Goal: Information Seeking & Learning: Learn about a topic

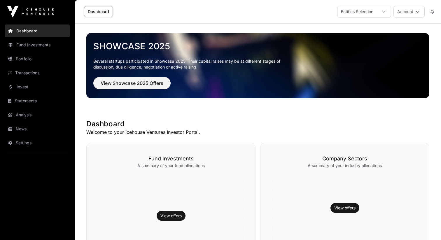
click at [43, 83] on link "Invest" at bounding box center [37, 87] width 65 height 13
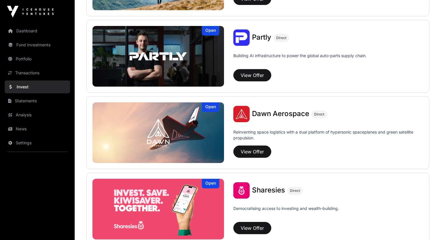
scroll to position [596, 0]
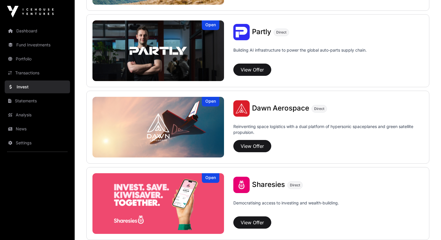
click at [277, 112] on span "Dawn Aerospace" at bounding box center [280, 108] width 57 height 8
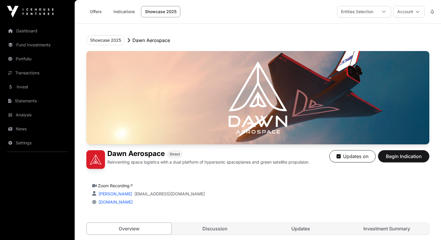
scroll to position [174, 0]
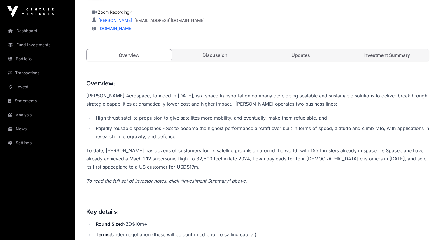
click at [276, 58] on link "Updates" at bounding box center [301, 55] width 85 height 12
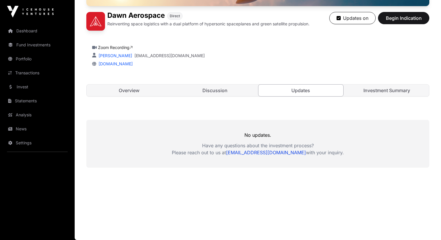
click at [224, 86] on link "Discussion" at bounding box center [215, 91] width 85 height 12
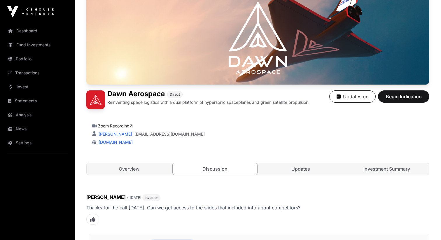
scroll to position [25, 0]
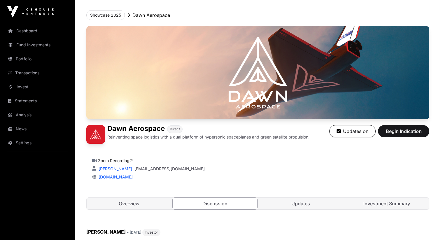
click at [378, 203] on link "Investment Summary" at bounding box center [387, 204] width 85 height 12
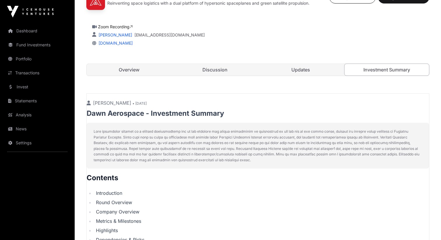
click at [273, 67] on link "Updates" at bounding box center [301, 70] width 85 height 12
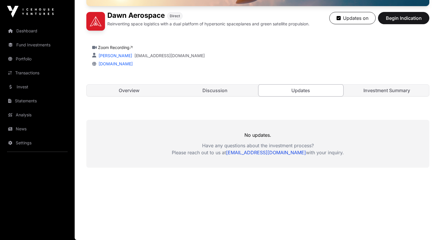
scroll to position [138, 0]
click at [358, 95] on link "Investment Summary" at bounding box center [387, 91] width 85 height 12
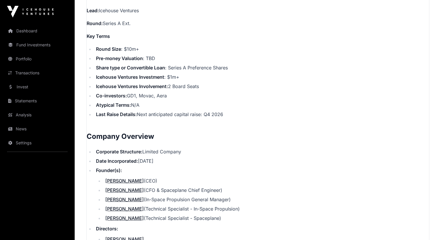
scroll to position [561, 0]
